Goal: Task Accomplishment & Management: Complete application form

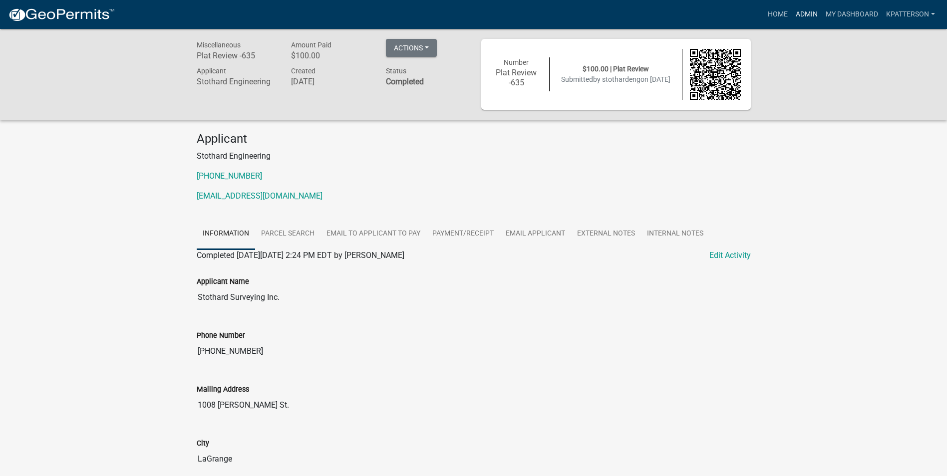
click at [810, 14] on link "Admin" at bounding box center [806, 14] width 30 height 19
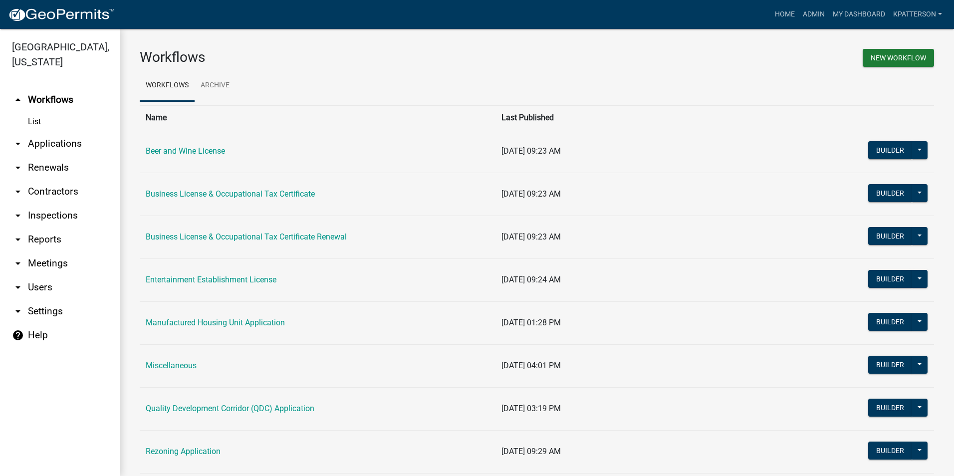
click at [79, 132] on link "arrow_drop_down Applications" at bounding box center [60, 144] width 120 height 24
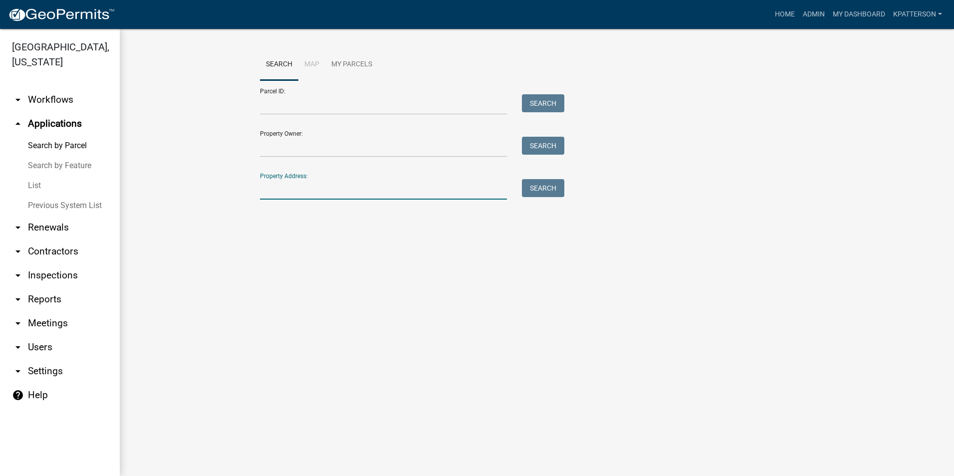
click at [312, 189] on input "Property Address:" at bounding box center [383, 189] width 247 height 20
type input "58 [PERSON_NAME]"
click at [545, 191] on button "Search" at bounding box center [543, 188] width 42 height 18
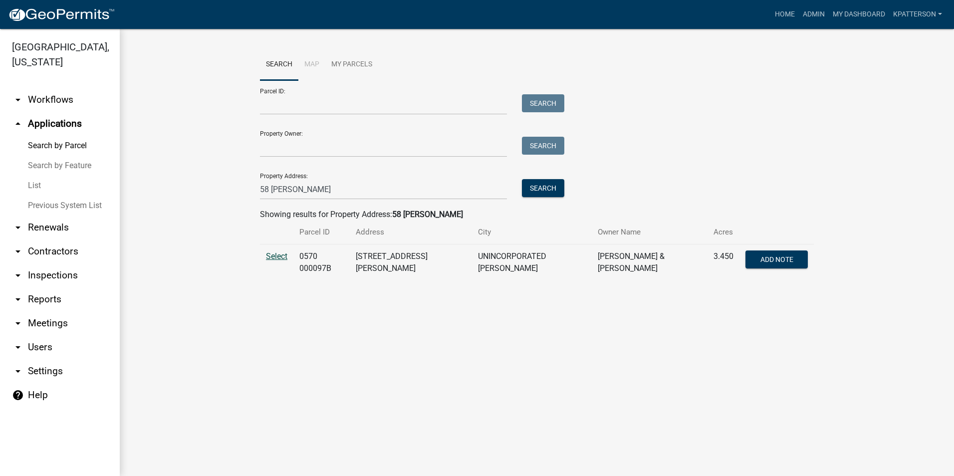
click at [274, 256] on span "Select" at bounding box center [276, 255] width 21 height 9
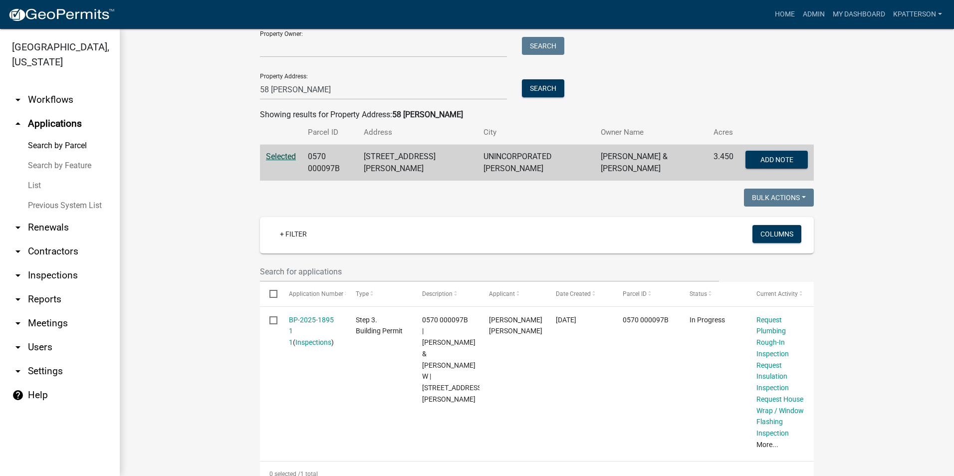
scroll to position [150, 0]
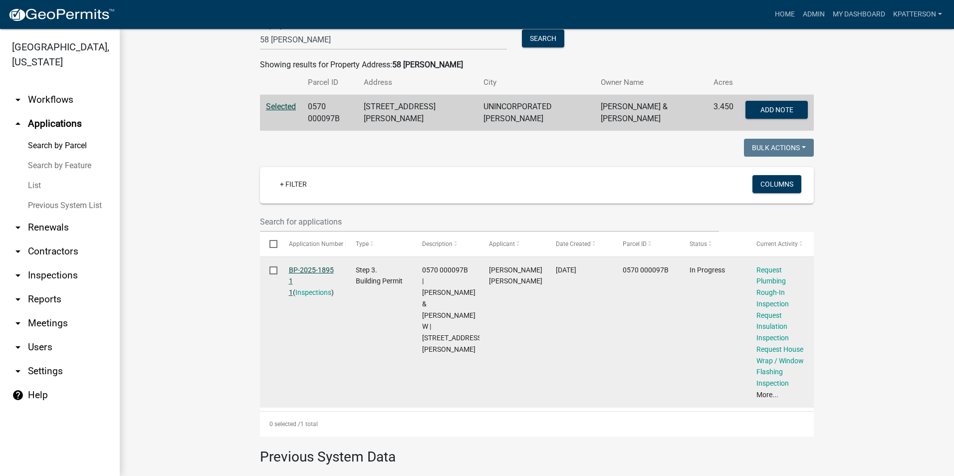
click at [321, 267] on link "BP-2025-1895 1 1" at bounding box center [311, 281] width 45 height 31
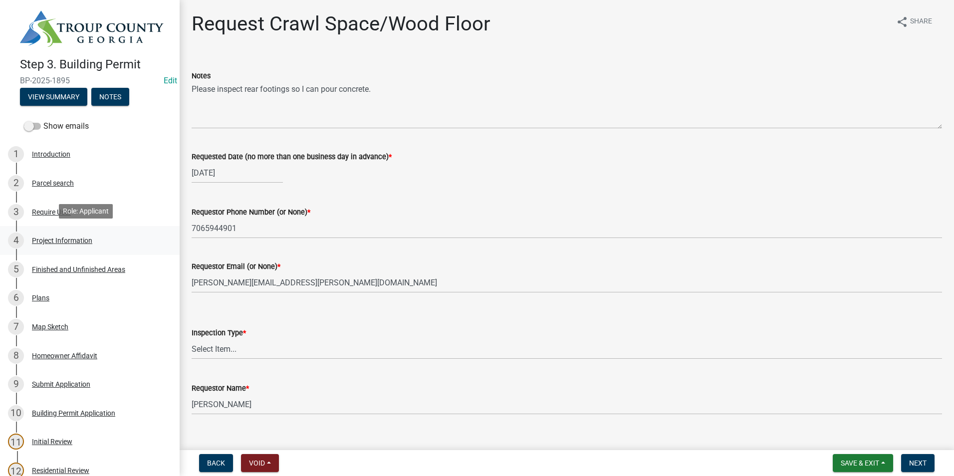
click at [58, 237] on div "Project Information" at bounding box center [62, 240] width 60 height 7
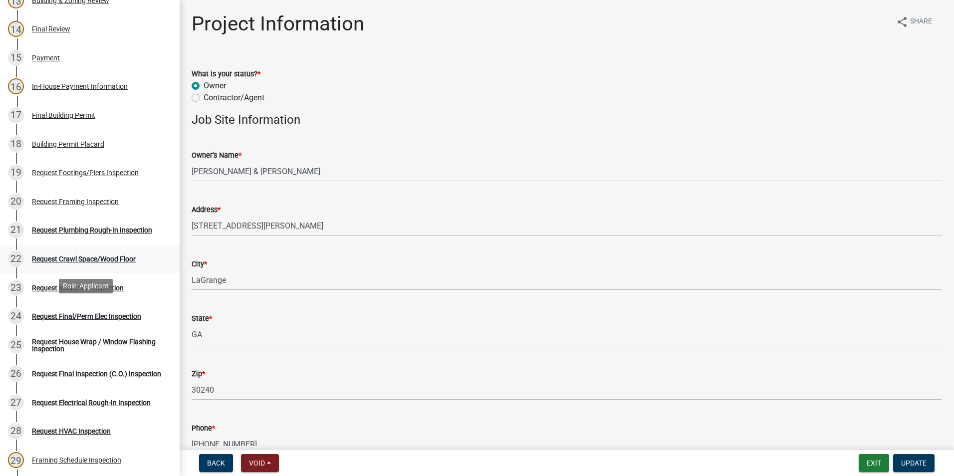
scroll to position [549, 0]
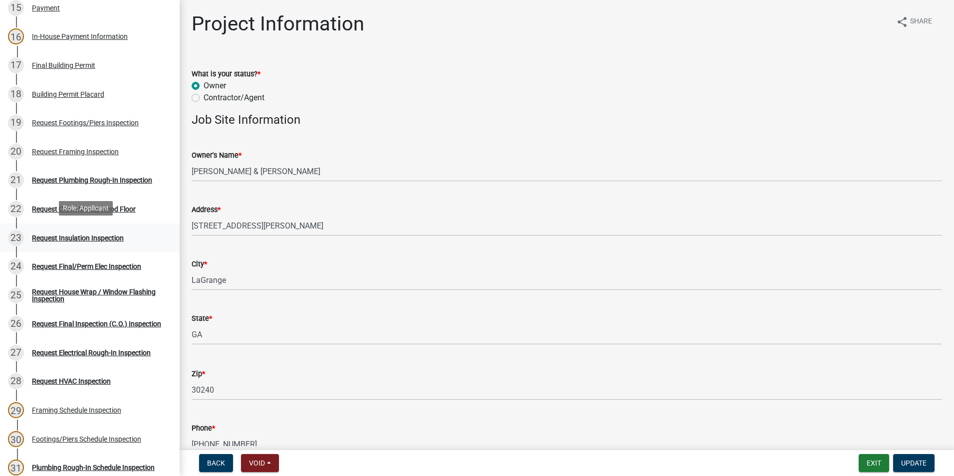
click at [104, 237] on div "Request Insulation Inspection" at bounding box center [78, 238] width 92 height 7
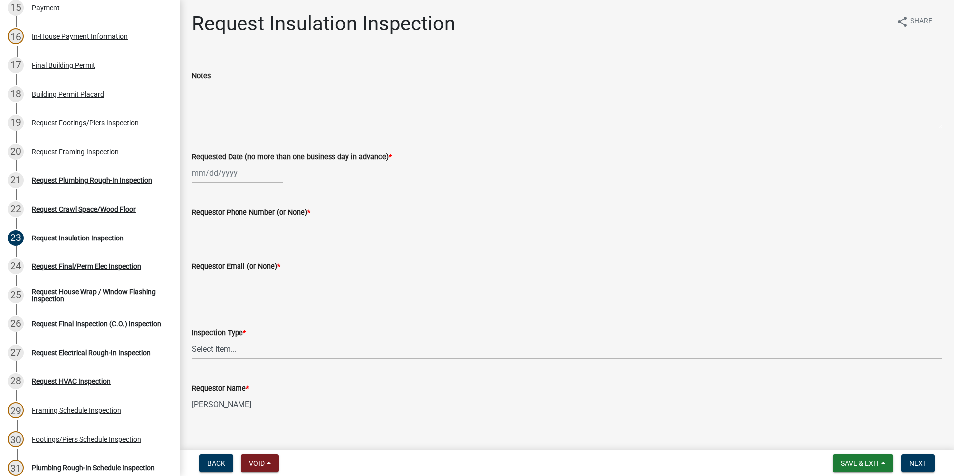
select select "9"
select select "2025"
click at [219, 178] on div "[PERSON_NAME] Feb Mar Apr [PERSON_NAME][DATE] Oct Nov [DATE] 1526 1527 1528 152…" at bounding box center [237, 173] width 91 height 20
click at [247, 261] on div "18" at bounding box center [249, 258] width 16 height 16
type input "[DATE]"
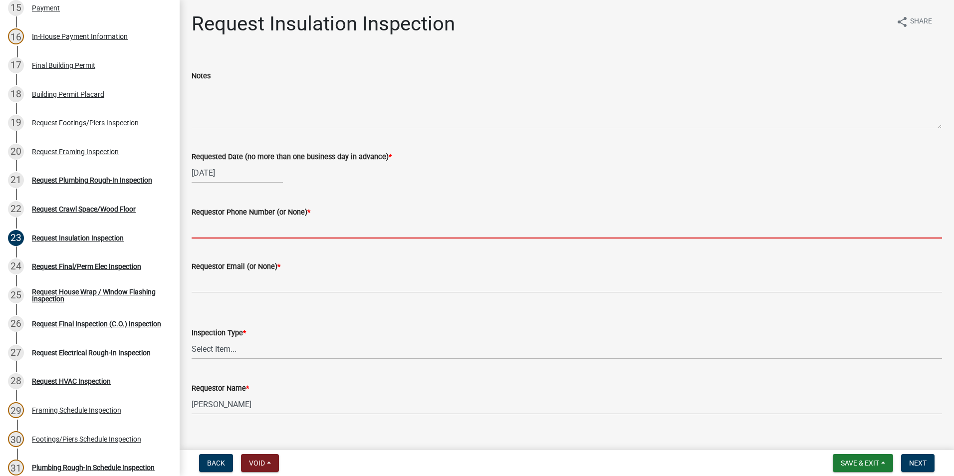
click at [245, 231] on input "Requestor Phone Number (or None) *" at bounding box center [567, 228] width 750 height 20
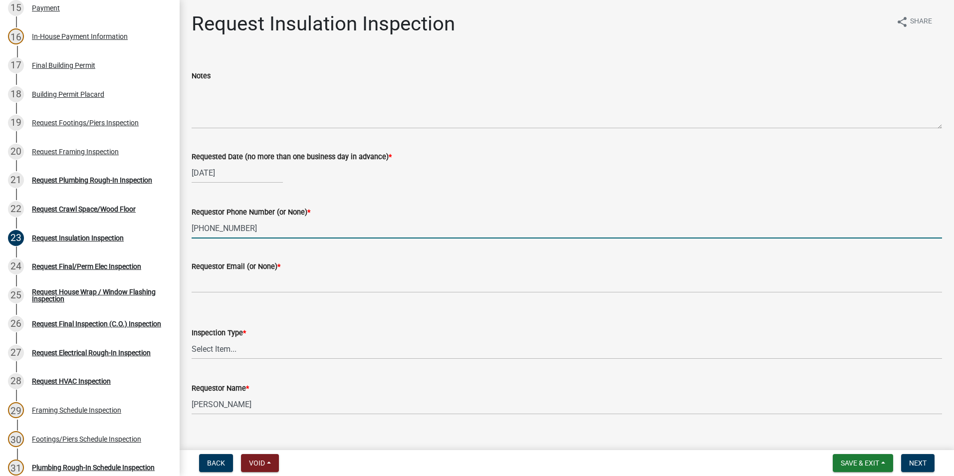
type input "[PHONE_NUMBER]"
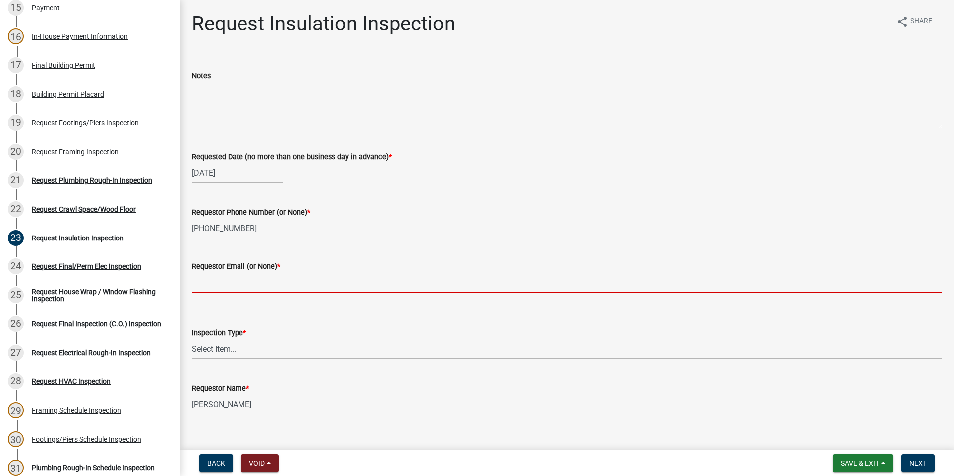
click at [207, 275] on input "Requestor Email (or None) *" at bounding box center [567, 282] width 750 height 20
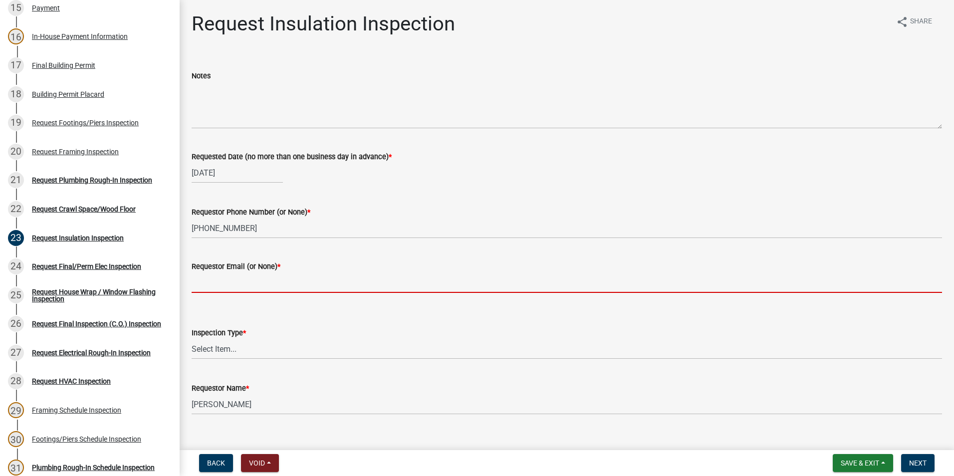
type input "none"
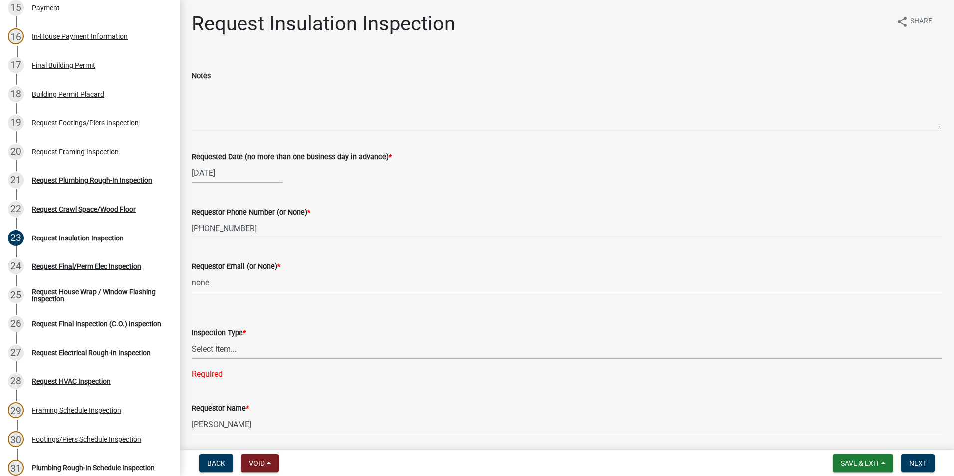
click at [229, 360] on div "Inspection Type * Select Item... Insulation Required" at bounding box center [567, 340] width 750 height 79
click at [228, 356] on select "Select Item... Insulation" at bounding box center [567, 349] width 750 height 20
click at [192, 339] on select "Select Item... Insulation" at bounding box center [567, 349] width 750 height 20
select select "2e5302d4-b34e-405d-80e1-2f893e7792f7"
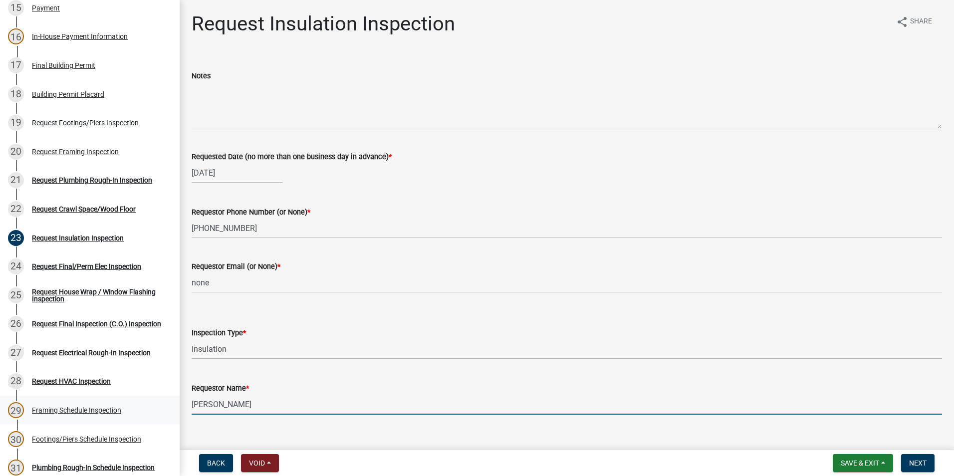
drag, startPoint x: 258, startPoint y: 407, endPoint x: 151, endPoint y: 395, distance: 107.4
click at [151, 395] on div "Step 3. Building Permit BP-2025-1895 Edit View Summary Notes Show emails 1 Intr…" at bounding box center [477, 238] width 954 height 476
type input "[PERSON_NAME]"
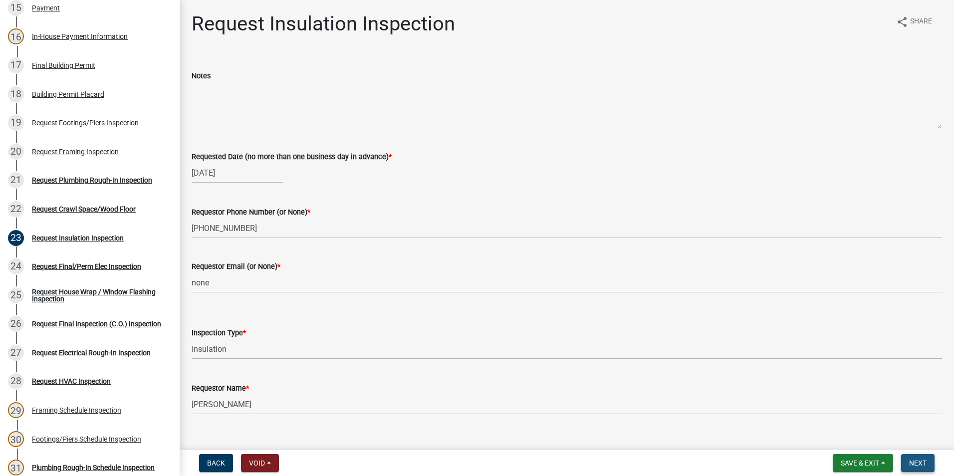
click at [910, 466] on span "Next" at bounding box center [917, 463] width 17 height 8
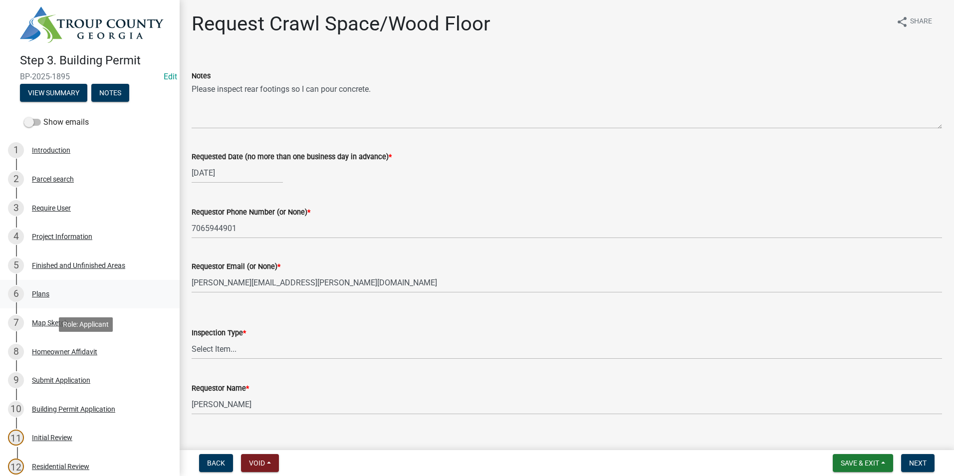
scroll to position [0, 0]
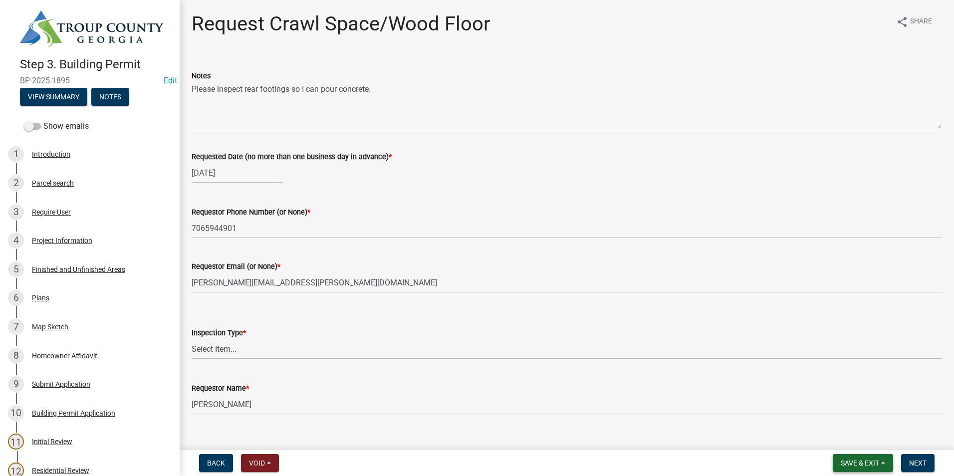
click at [873, 465] on span "Save & Exit" at bounding box center [860, 463] width 38 height 8
click at [869, 446] on button "Save & Exit" at bounding box center [853, 437] width 80 height 24
